Goal: Transaction & Acquisition: Purchase product/service

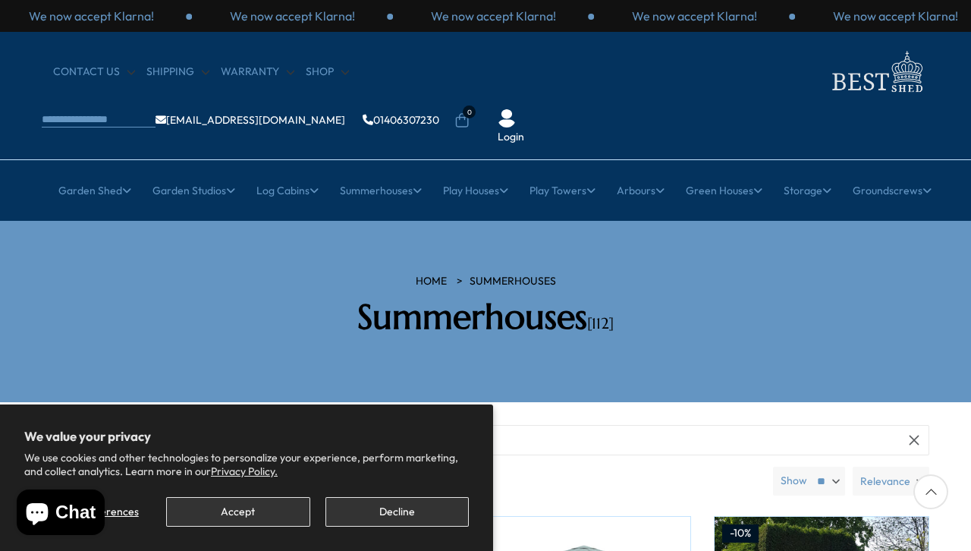
click at [244, 512] on button "Accept" at bounding box center [237, 512] width 143 height 30
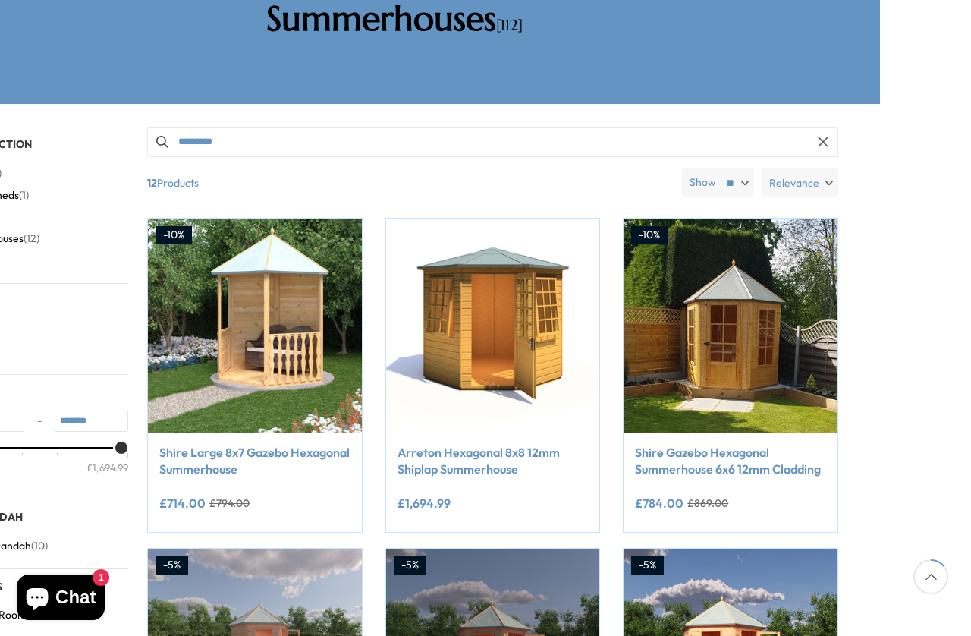
scroll to position [325, 91]
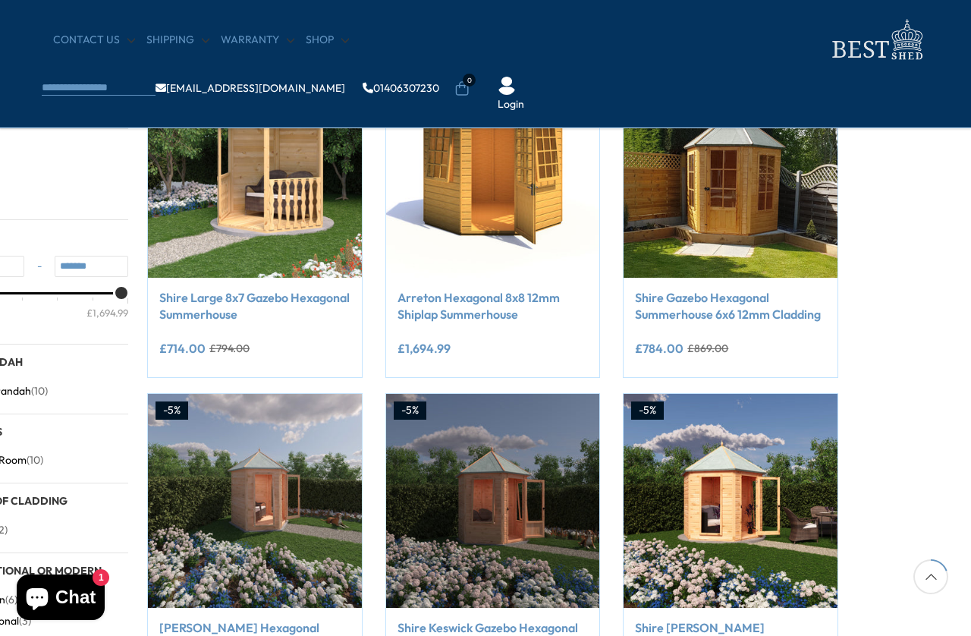
click at [726, 289] on link "Shire Gazebo Hexagonal Summerhouse 6x6 12mm Cladding" at bounding box center [730, 306] width 191 height 34
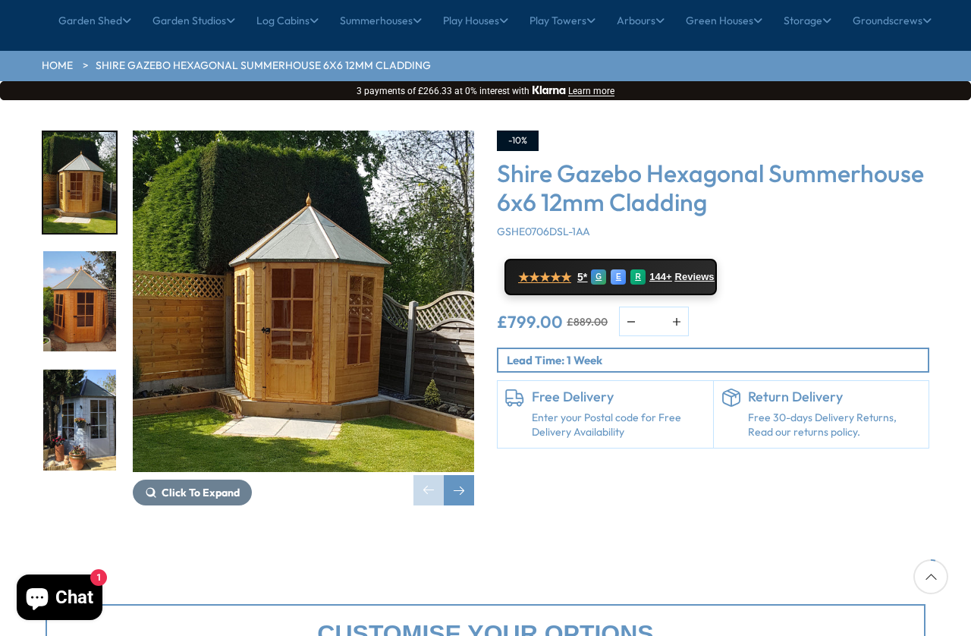
scroll to position [170, 0]
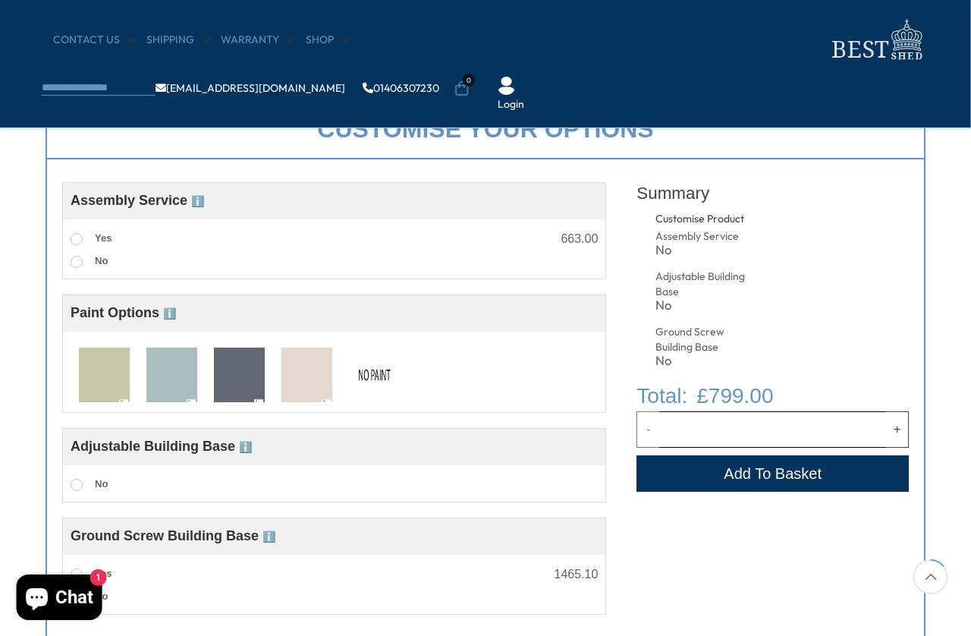
scroll to position [546, 1]
click at [108, 375] on img at bounding box center [103, 375] width 51 height 56
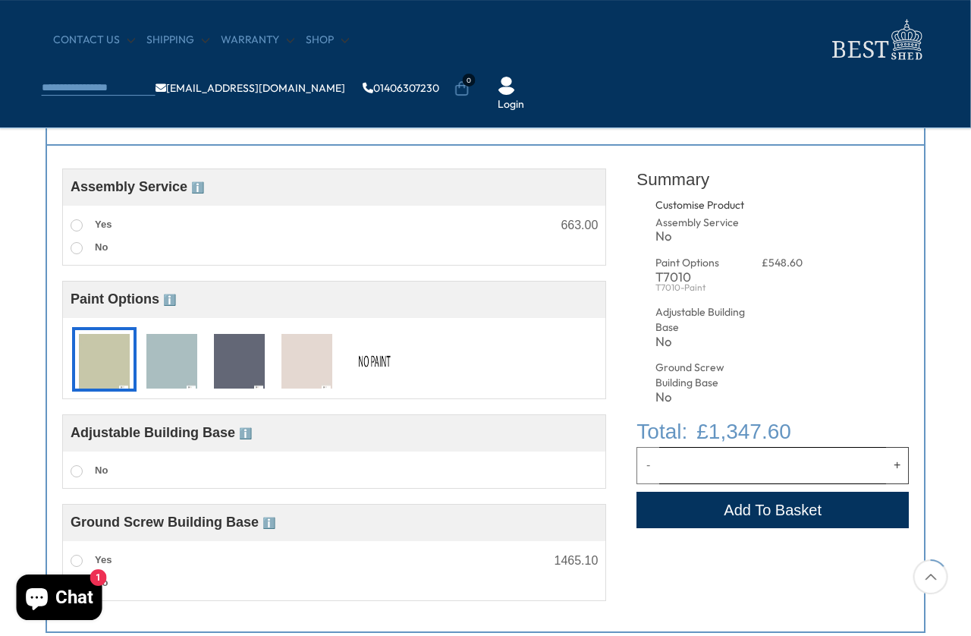
scroll to position [614, 1]
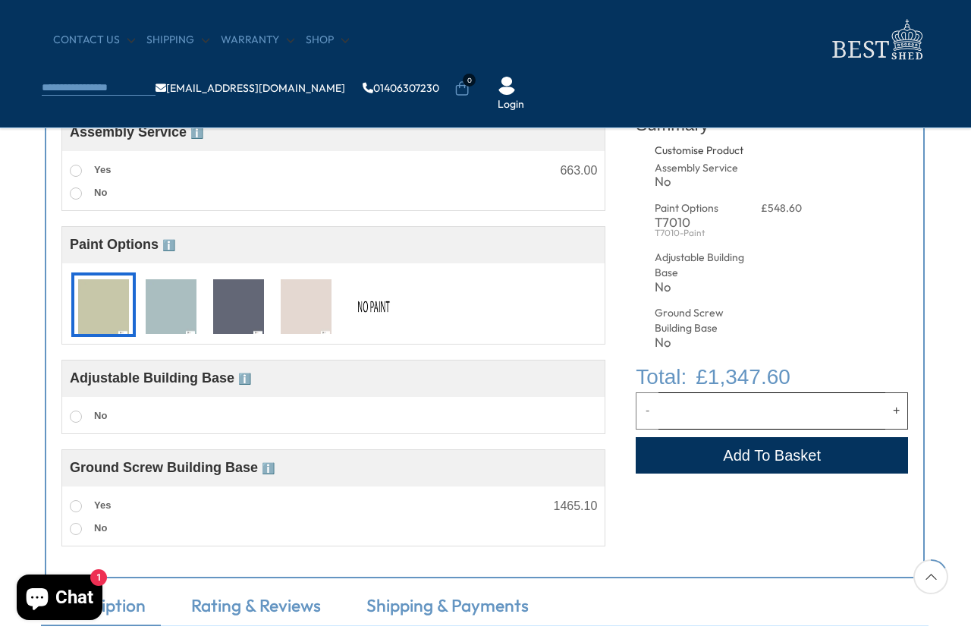
click at [244, 303] on img at bounding box center [238, 307] width 51 height 56
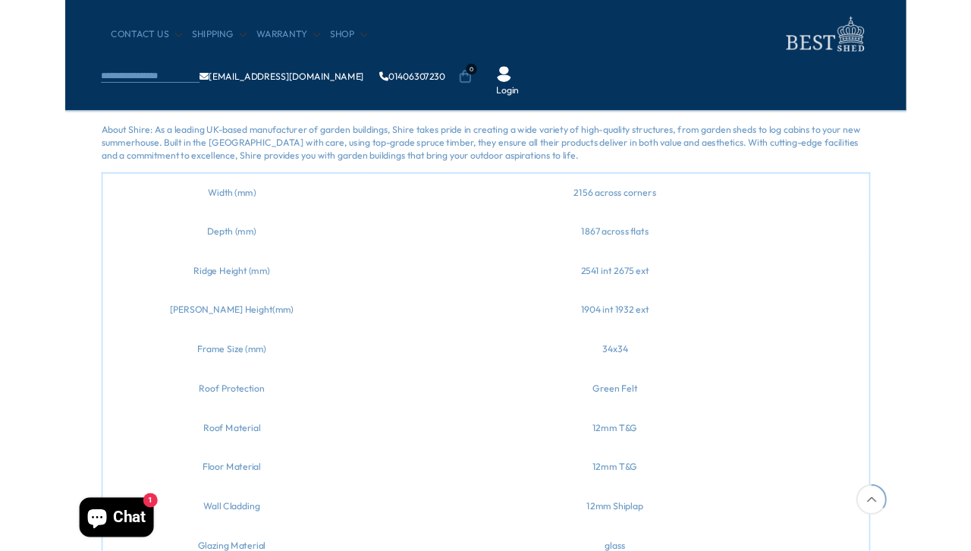
scroll to position [0, 0]
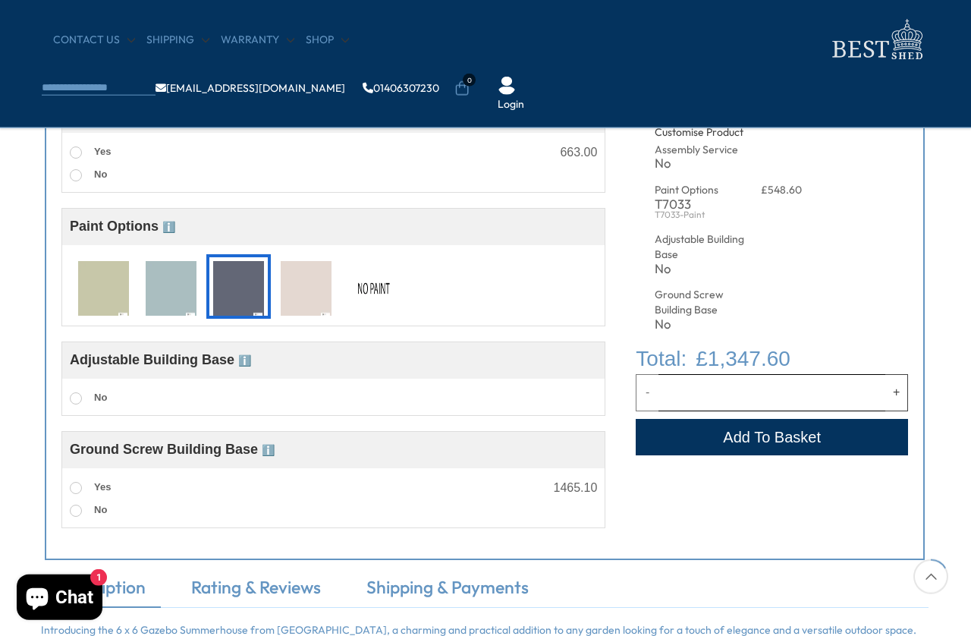
click at [305, 285] on img at bounding box center [306, 289] width 51 height 56
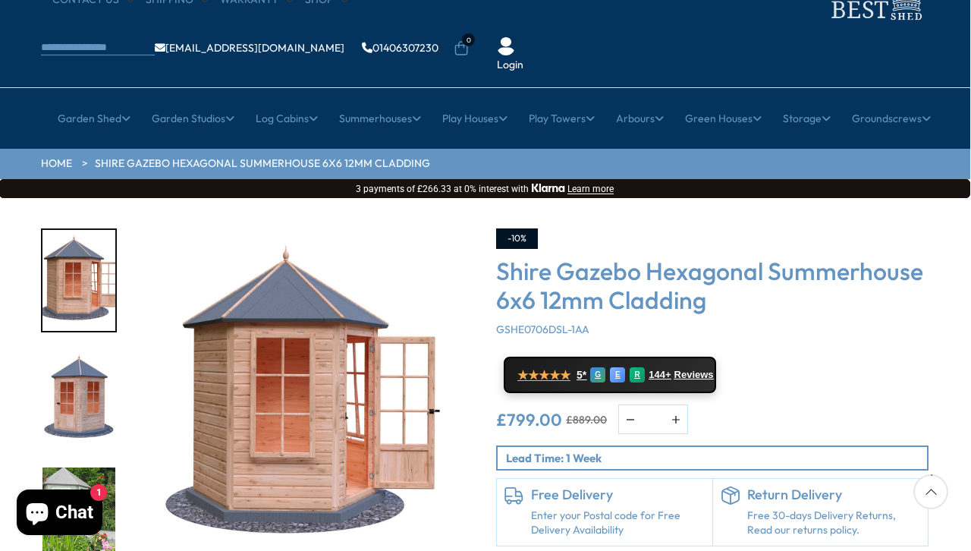
click at [81, 351] on img "5 / 15" at bounding box center [78, 399] width 73 height 101
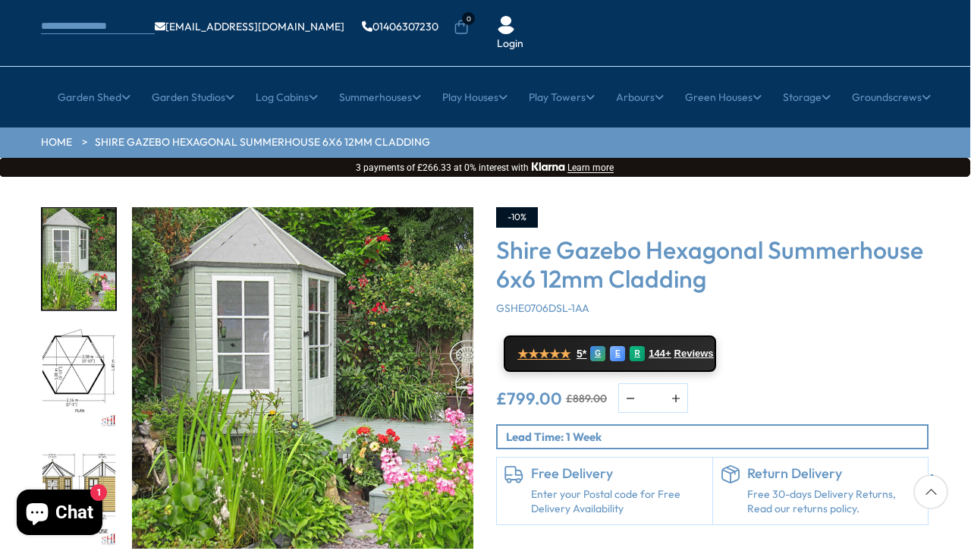
click at [79, 434] on div at bounding box center [86, 377] width 91 height 341
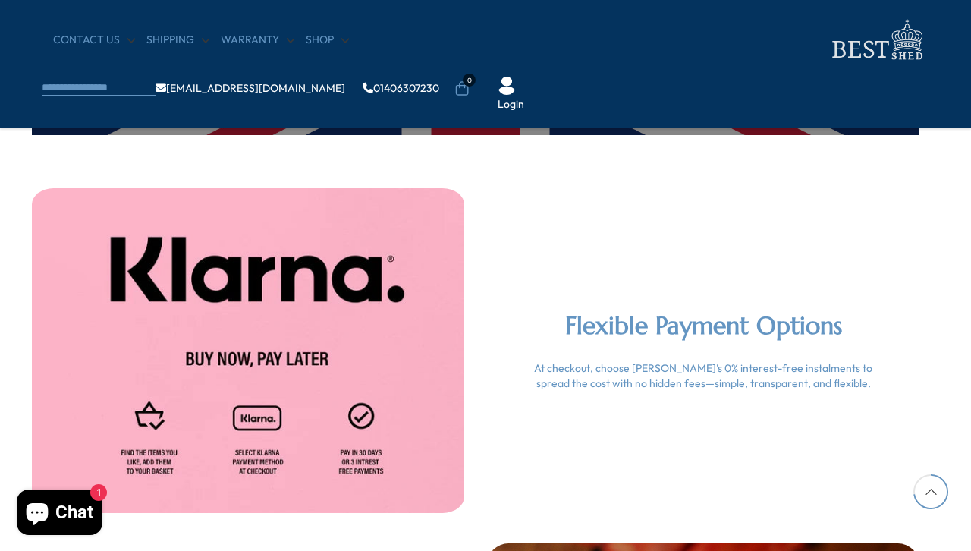
scroll to position [3266, 9]
